Goal: Task Accomplishment & Management: Manage account settings

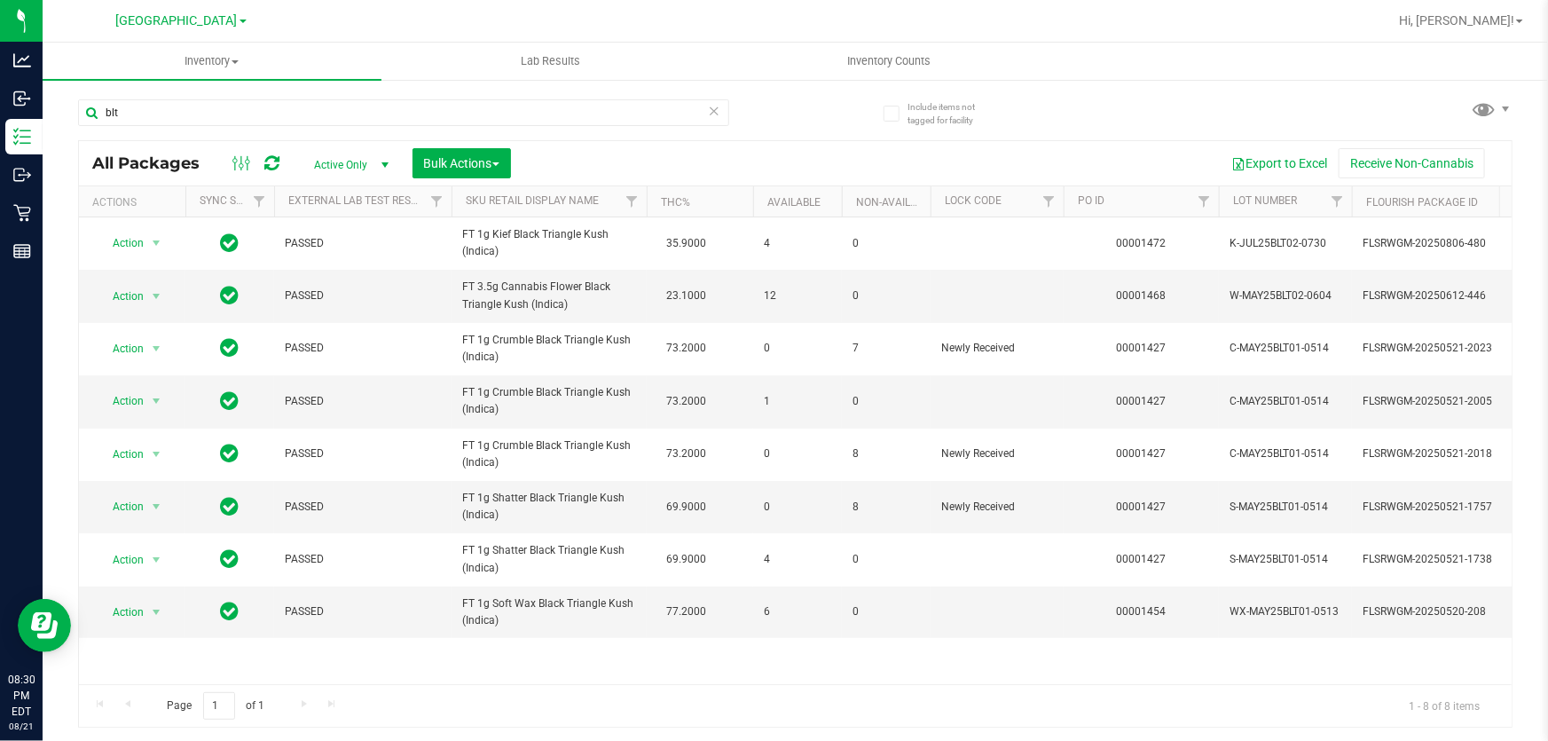
type input "blt"
click at [718, 105] on icon at bounding box center [714, 109] width 12 height 21
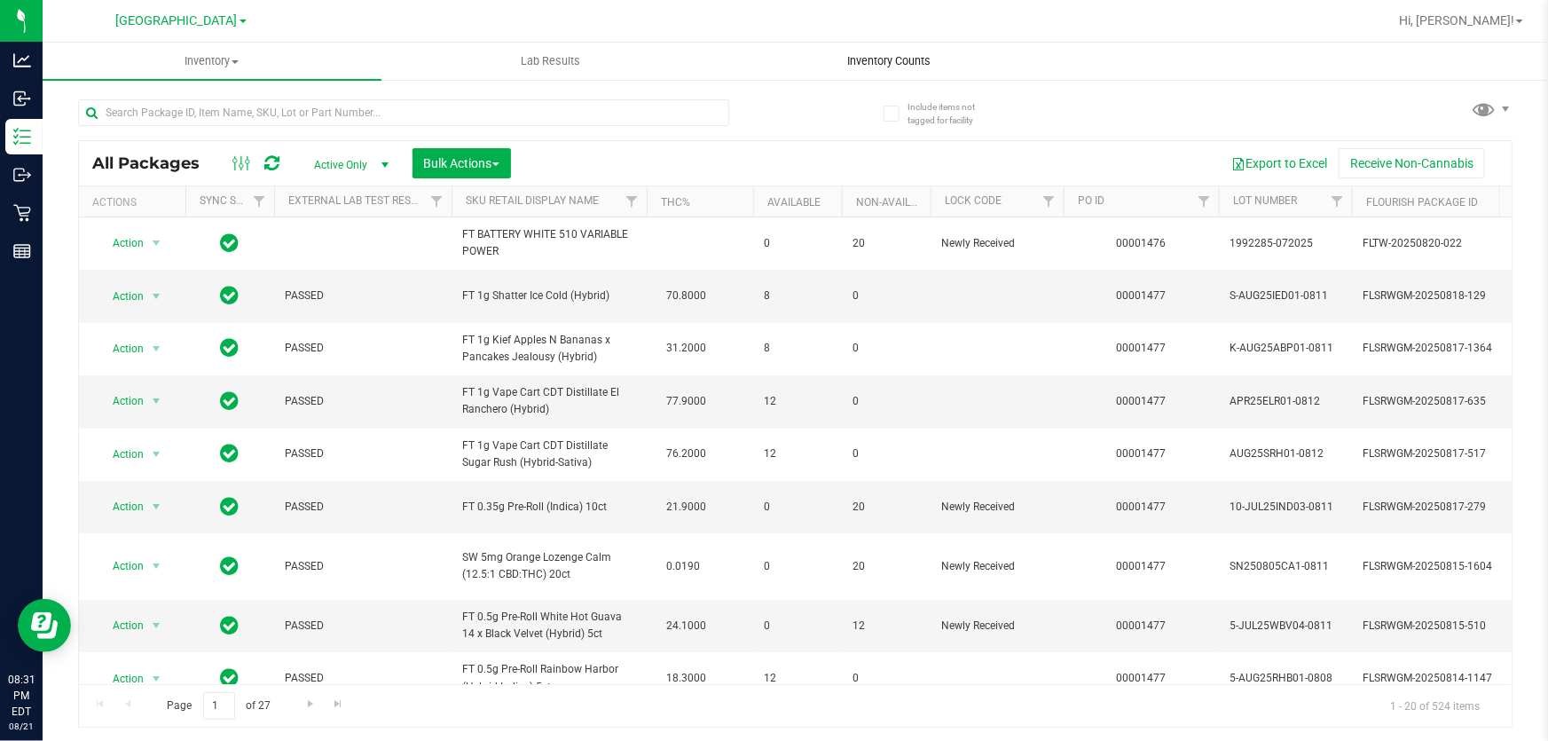
click at [805, 46] on uib-tab-heading "Inventory Counts" at bounding box center [889, 60] width 337 height 35
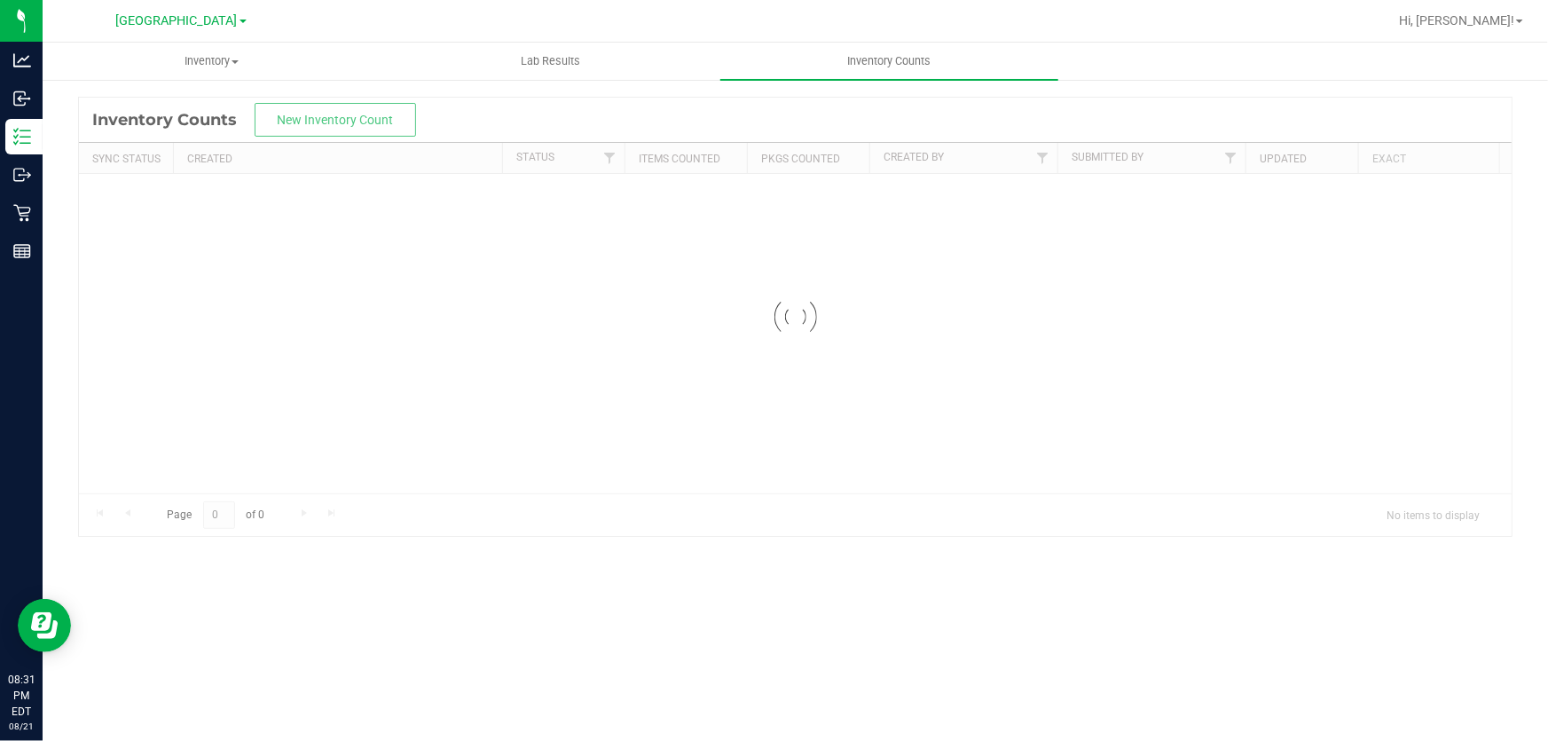
click at [1462, 8] on div "Hi, [PERSON_NAME]!" at bounding box center [1460, 20] width 138 height 31
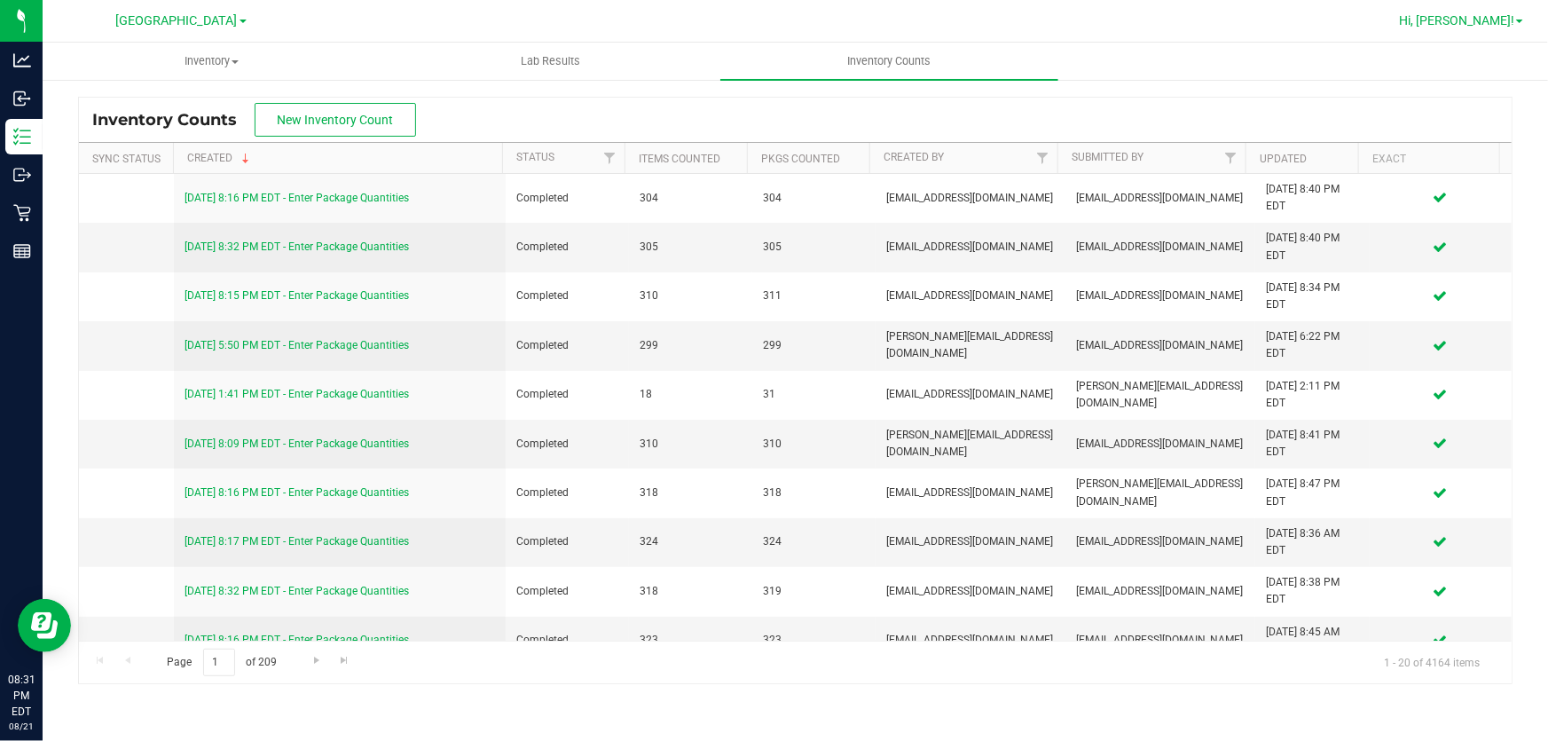
click at [1473, 26] on span "Hi, [PERSON_NAME]!" at bounding box center [1456, 20] width 115 height 14
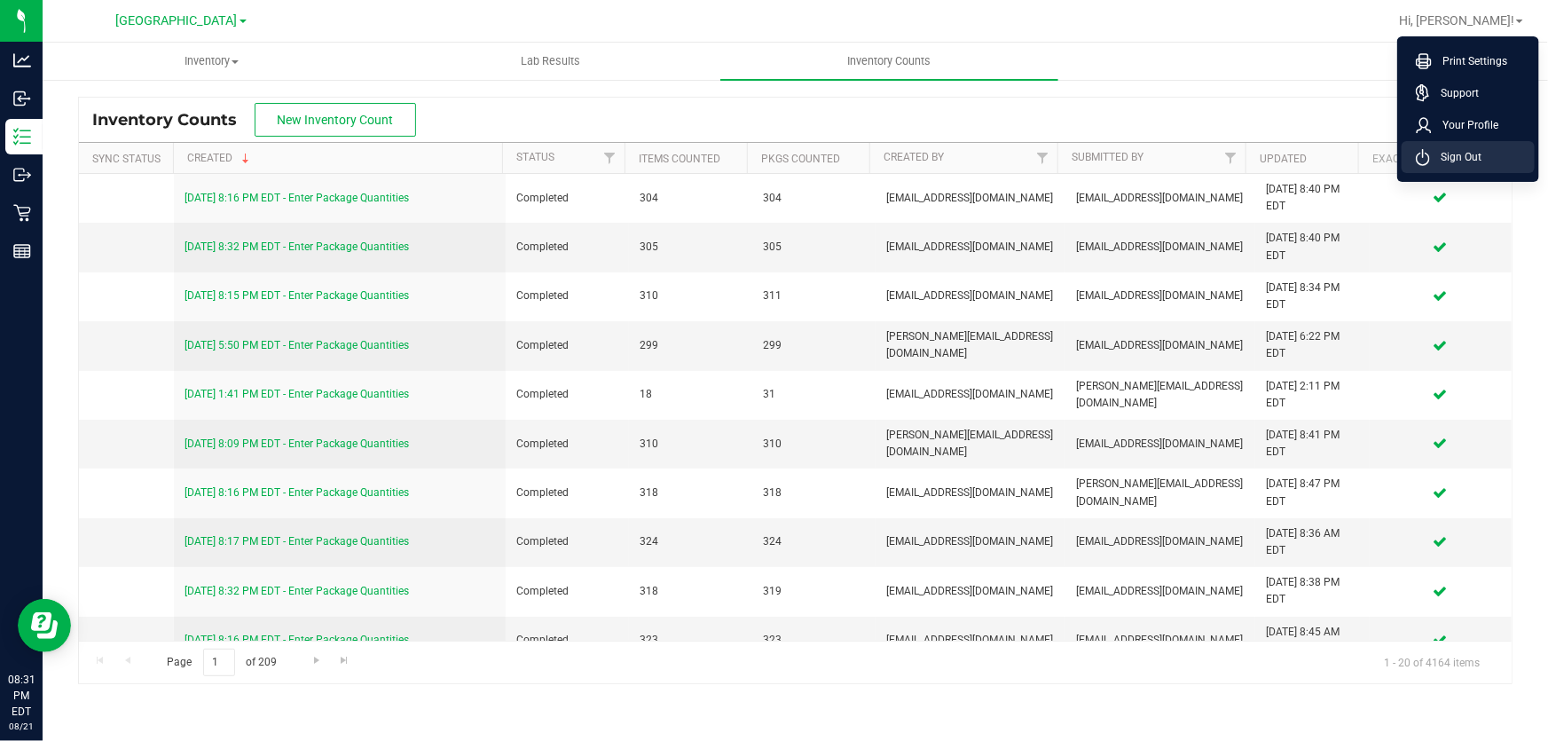
click at [1461, 158] on span "Sign Out" at bounding box center [1455, 157] width 51 height 18
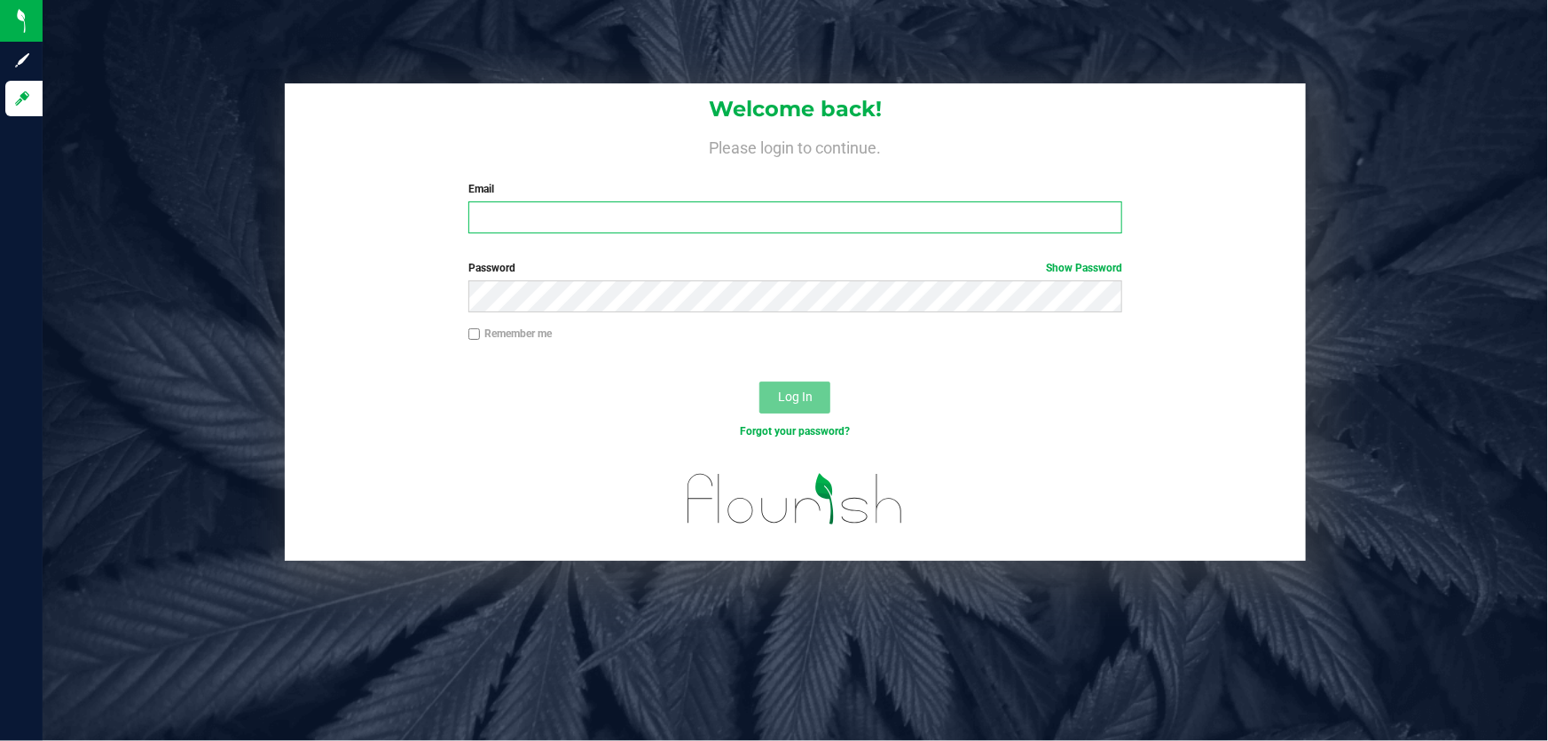
click at [978, 221] on input "Email" at bounding box center [795, 217] width 654 height 32
type input "[EMAIL_ADDRESS][DOMAIN_NAME]"
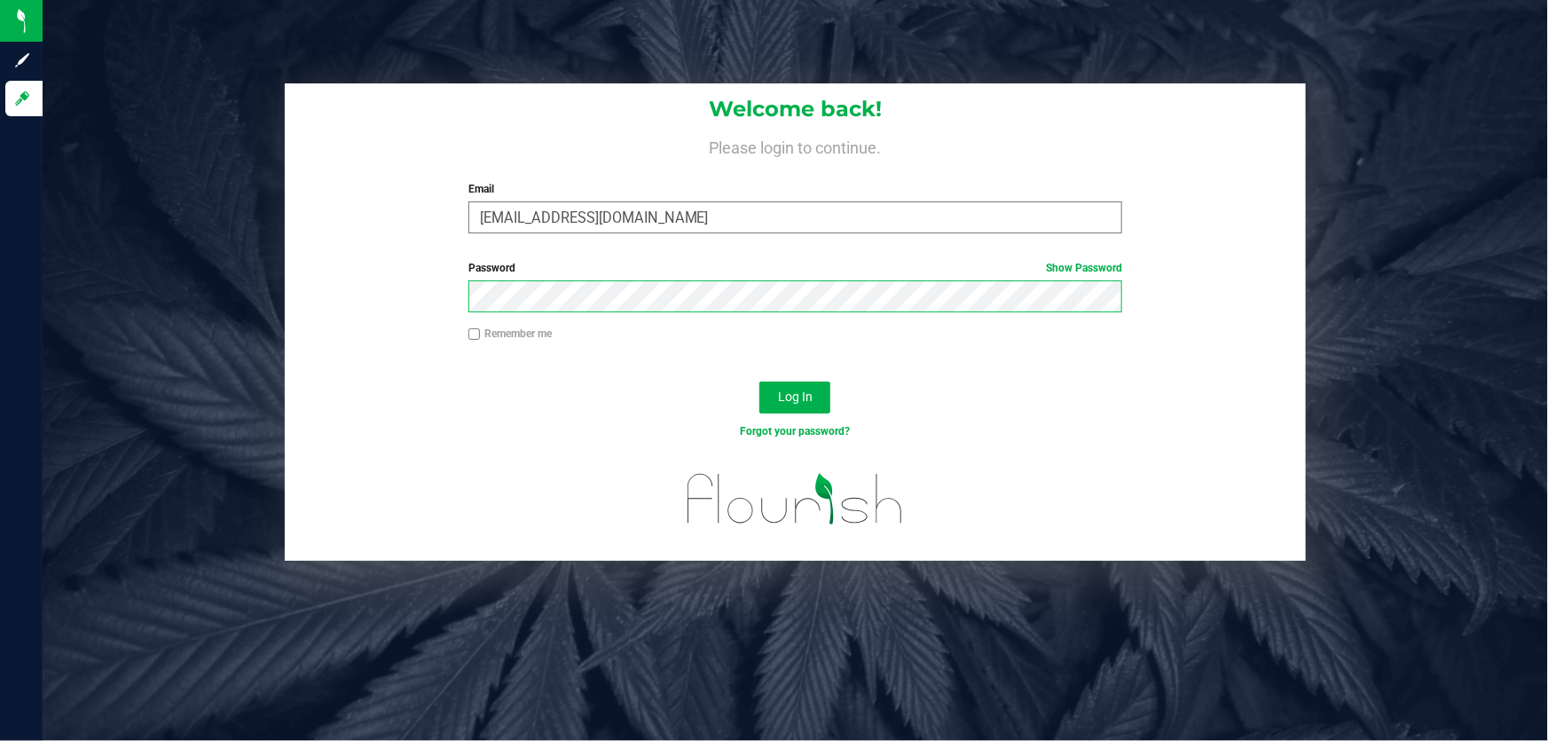
click at [759, 381] on button "Log In" at bounding box center [794, 397] width 71 height 32
